Goal: Task Accomplishment & Management: Manage account settings

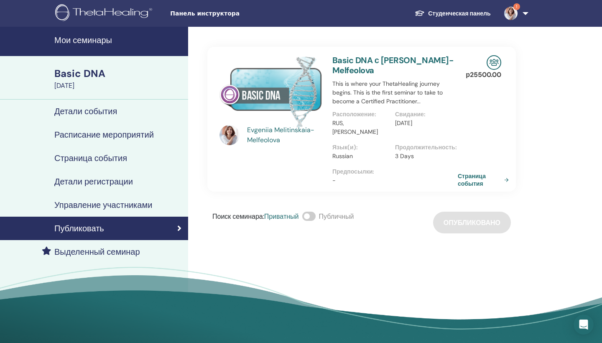
click at [77, 77] on div "Basic DNA" at bounding box center [118, 73] width 129 height 14
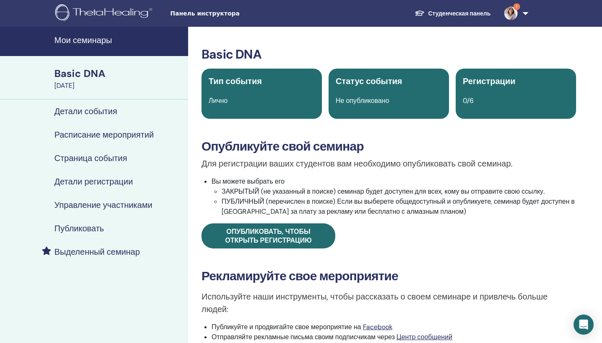
click at [518, 3] on span "1" at bounding box center [517, 6] width 7 height 7
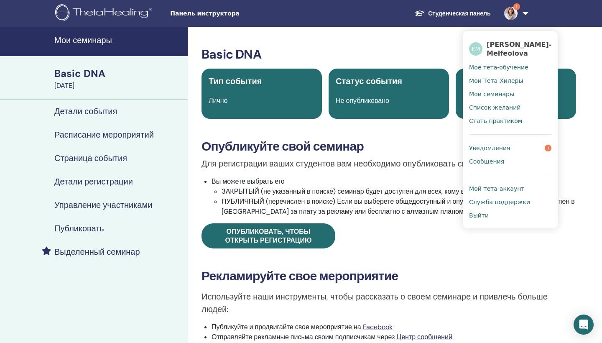
click at [493, 152] on span "Уведомления" at bounding box center [489, 148] width 41 height 8
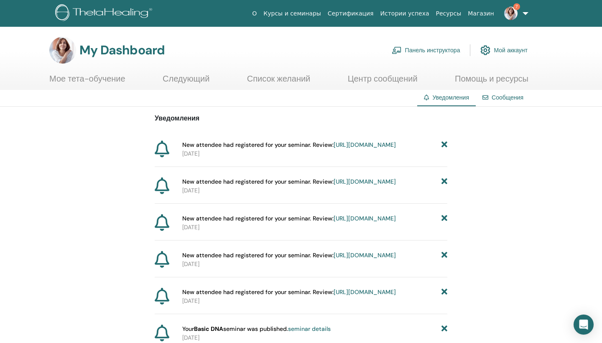
click at [426, 49] on link "Панель инструктора" at bounding box center [426, 50] width 69 height 18
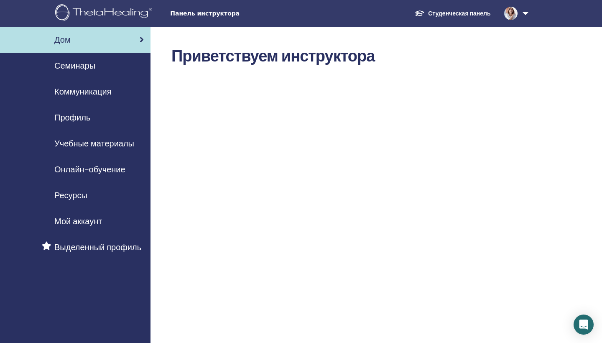
click at [74, 64] on span "Семинары" at bounding box center [74, 65] width 41 height 13
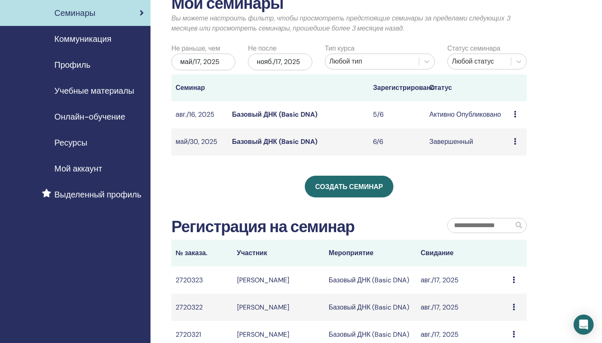
scroll to position [53, 0]
click at [253, 114] on link "Базовый ДНК (Basic DNA)" at bounding box center [274, 114] width 85 height 9
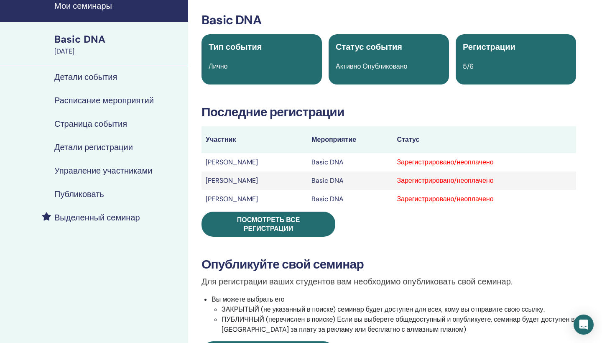
scroll to position [72, 0]
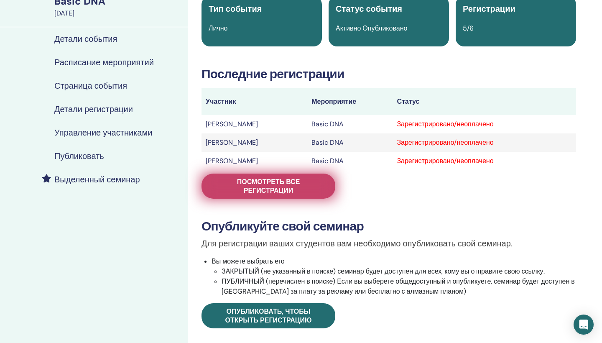
click at [242, 189] on span "Посмотреть все регистрации" at bounding box center [268, 186] width 113 height 18
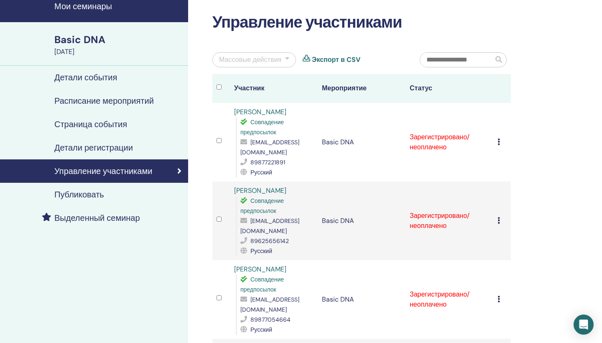
scroll to position [36, 0]
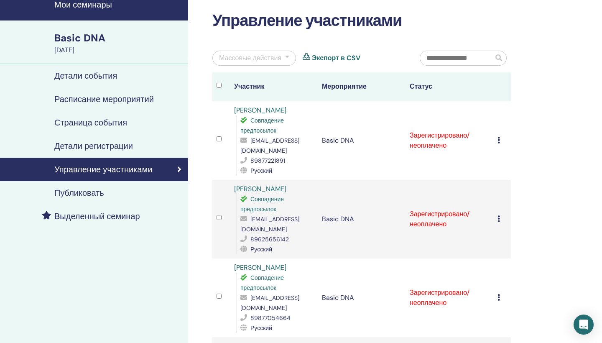
click at [289, 57] on div at bounding box center [287, 58] width 4 height 10
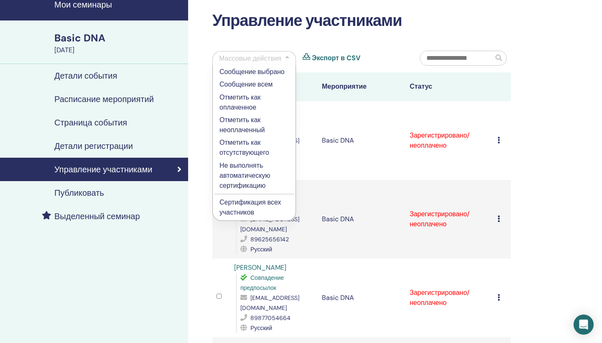
click at [252, 104] on p "Отметить как оплаченное" at bounding box center [254, 102] width 69 height 20
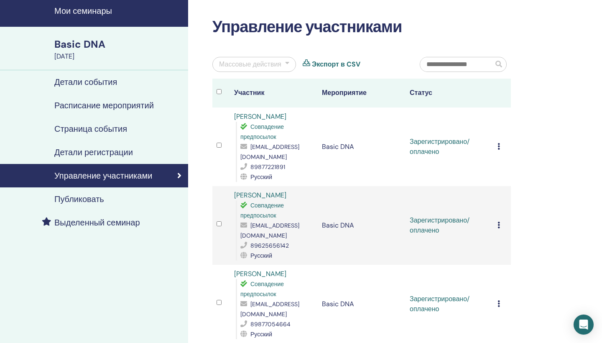
scroll to position [29, 0]
click at [289, 61] on div "Массовые действия" at bounding box center [254, 64] width 84 height 15
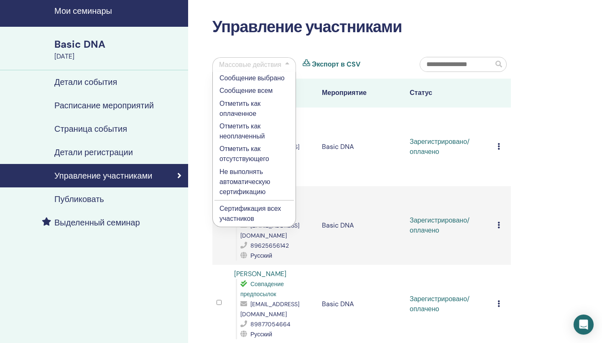
click at [243, 214] on p "Сертификация всех участников" at bounding box center [254, 214] width 69 height 20
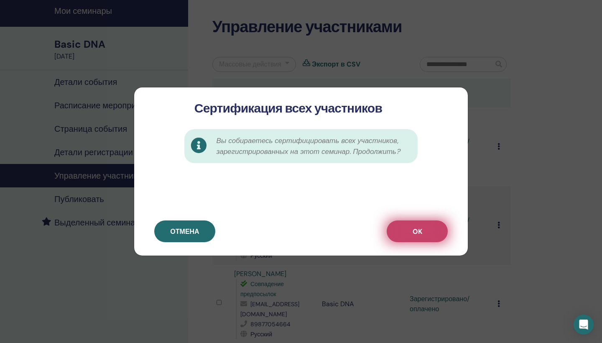
click at [419, 229] on span "OK" at bounding box center [418, 231] width 10 height 9
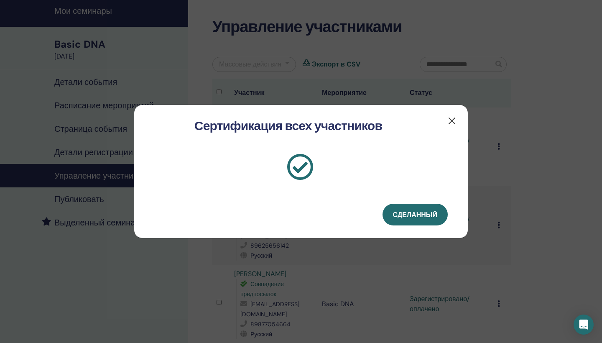
click at [452, 119] on button "button" at bounding box center [451, 120] width 13 height 13
